Goal: Information Seeking & Learning: Find specific page/section

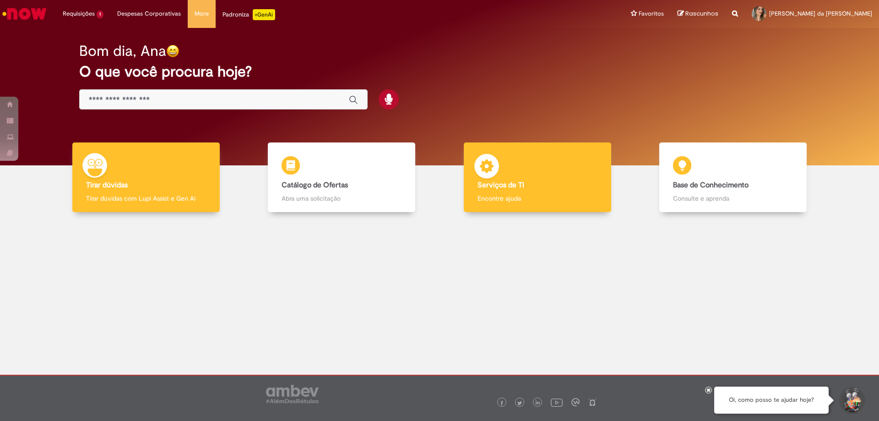
click at [558, 194] on p "Encontre ajuda" at bounding box center [537, 198] width 120 height 9
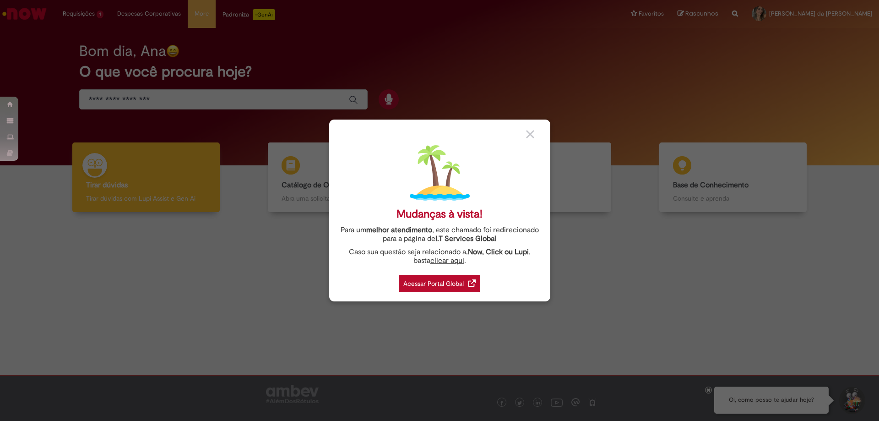
click at [422, 283] on div "Acessar Portal Global" at bounding box center [439, 283] width 81 height 17
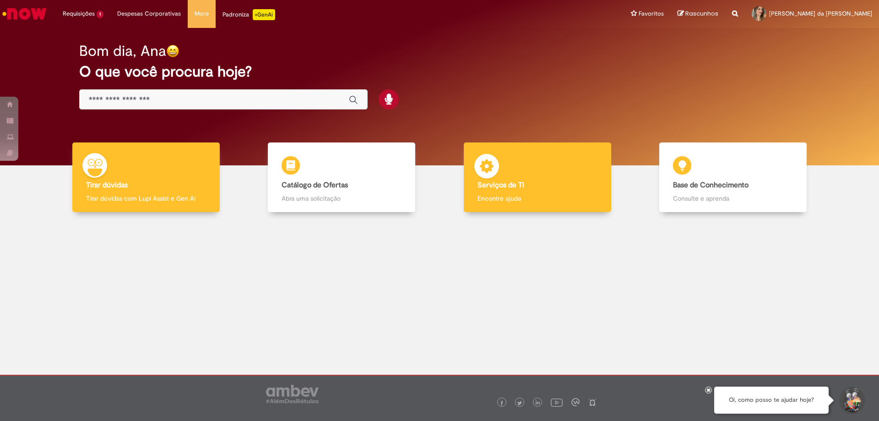
click at [485, 201] on p "Encontre ajuda" at bounding box center [537, 198] width 120 height 9
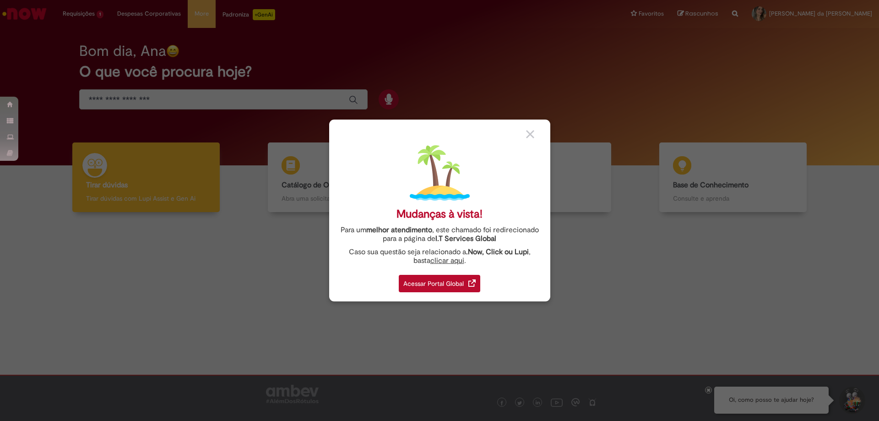
click at [445, 285] on div "Acessar Portal Global" at bounding box center [439, 283] width 81 height 17
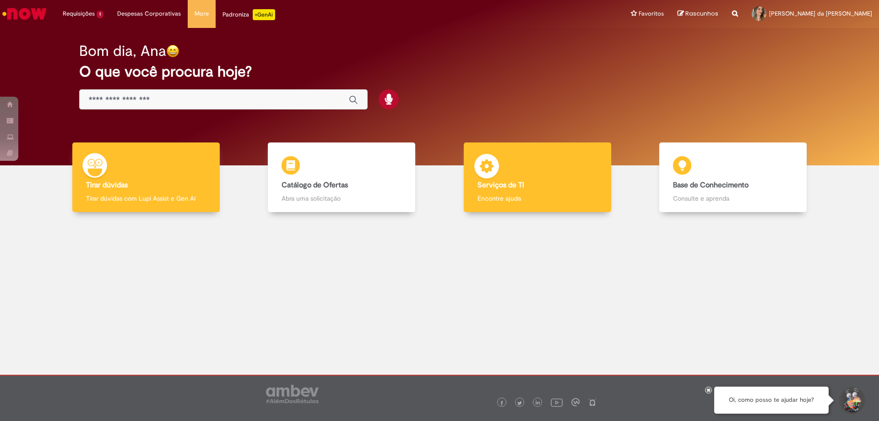
click at [531, 168] on div "Serviços de TI Serviços de TI Encontre ajuda" at bounding box center [537, 177] width 147 height 70
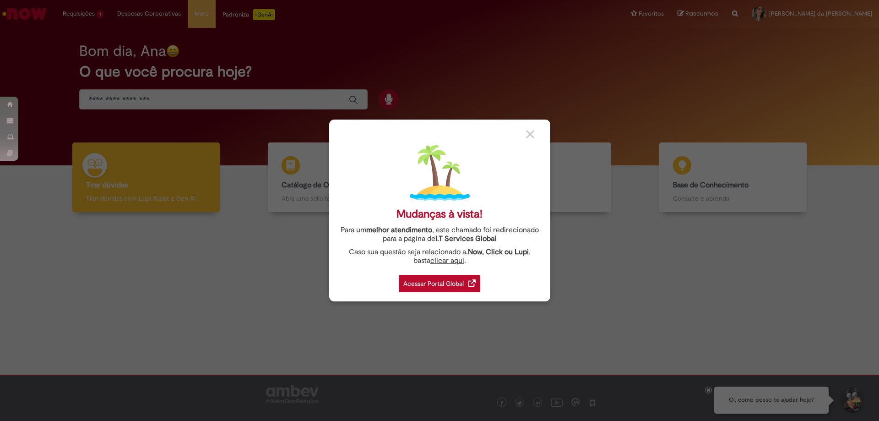
click at [432, 281] on div "Acessar Portal Global" at bounding box center [439, 283] width 81 height 17
